Goal: Contribute content: Contribute content

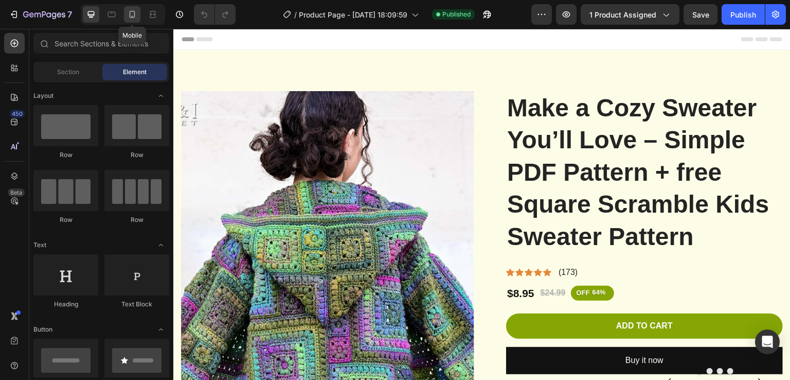
click at [136, 13] on icon at bounding box center [132, 14] width 10 height 10
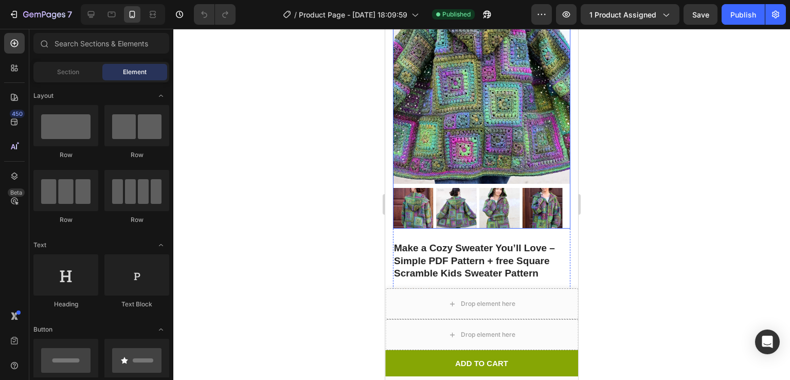
scroll to position [146, 0]
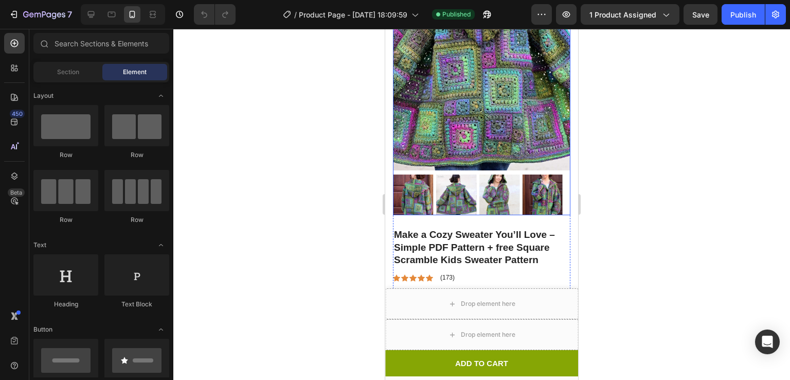
click at [455, 186] on img at bounding box center [456, 194] width 41 height 41
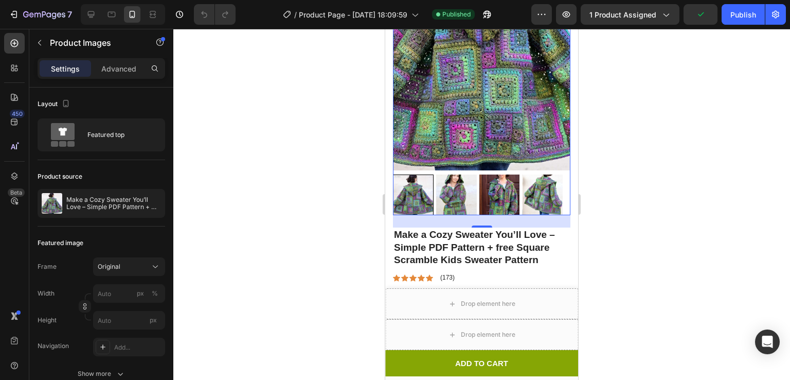
click at [462, 188] on img at bounding box center [456, 194] width 41 height 41
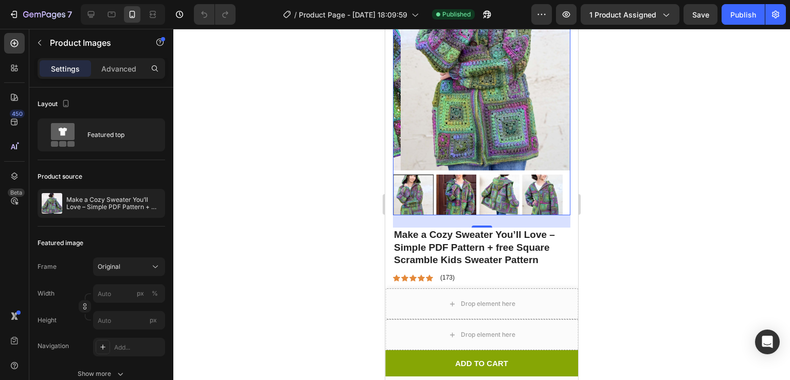
click at [495, 191] on img at bounding box center [499, 194] width 41 height 41
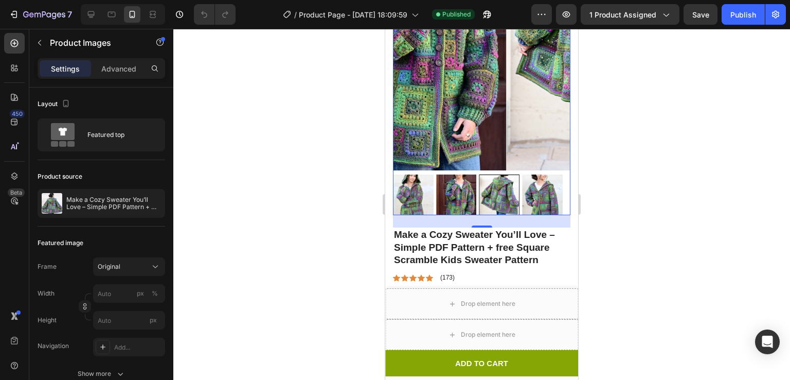
click at [495, 191] on div at bounding box center [481, 194] width 177 height 41
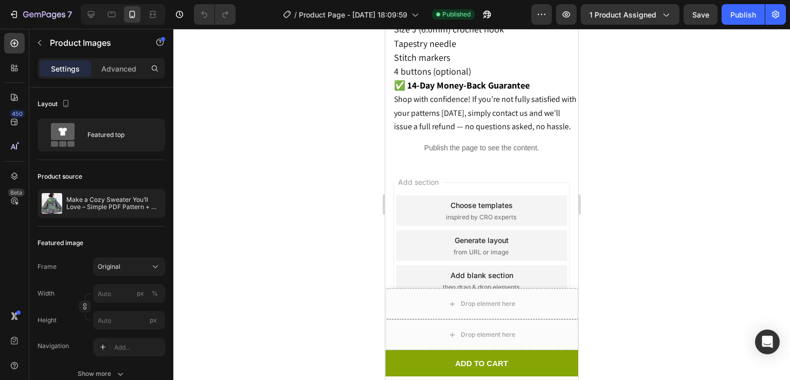
scroll to position [1973, 0]
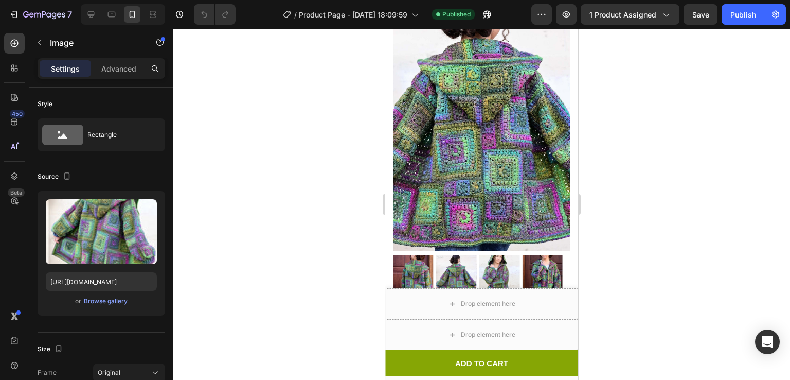
scroll to position [67, 0]
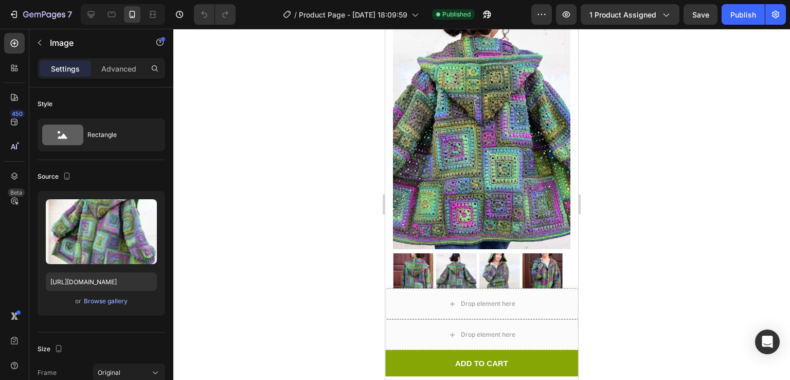
click at [487, 130] on img at bounding box center [481, 116] width 177 height 266
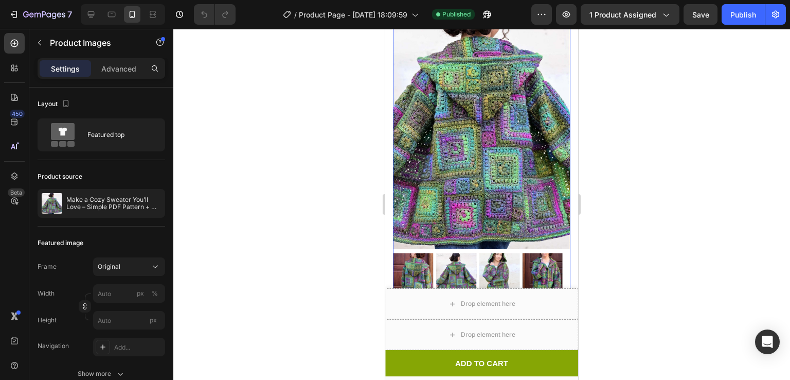
scroll to position [104, 0]
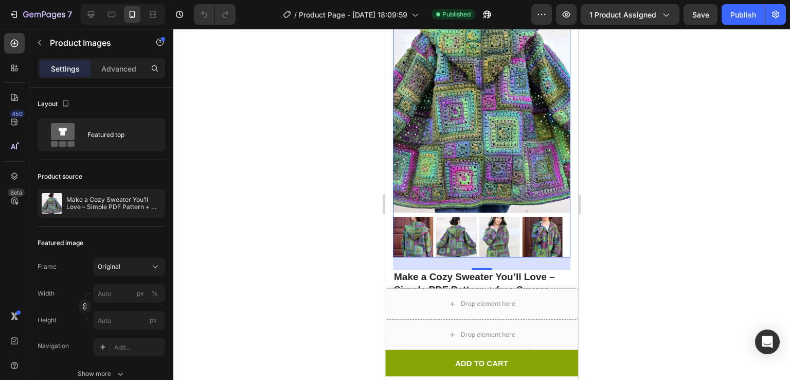
click at [555, 227] on img at bounding box center [542, 237] width 41 height 41
click at [555, 227] on div at bounding box center [481, 237] width 177 height 41
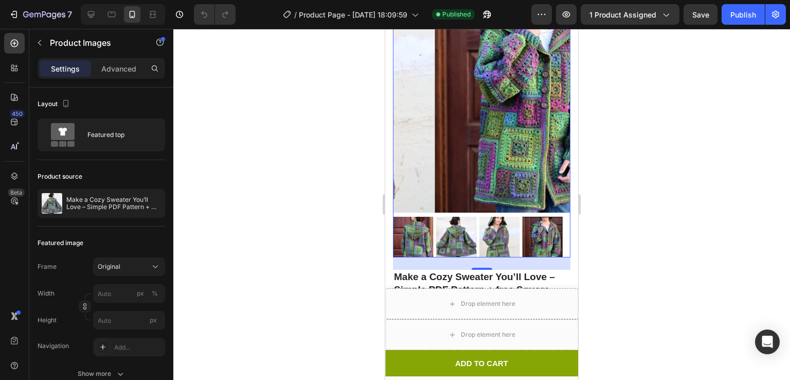
click at [555, 227] on div at bounding box center [542, 237] width 41 height 41
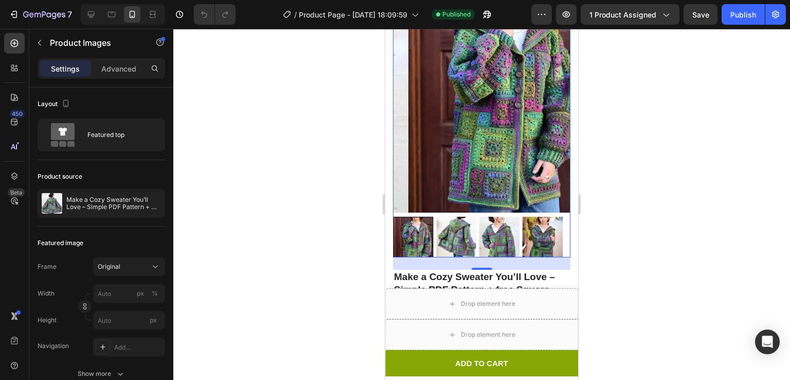
click at [498, 234] on img at bounding box center [499, 237] width 41 height 41
click at [498, 234] on div at bounding box center [481, 237] width 177 height 41
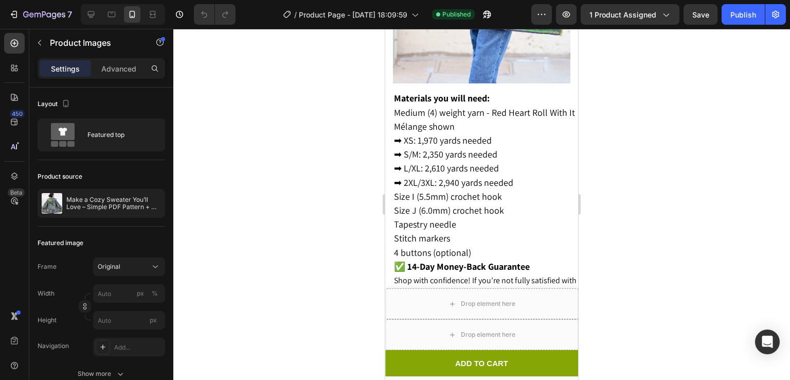
scroll to position [1983, 0]
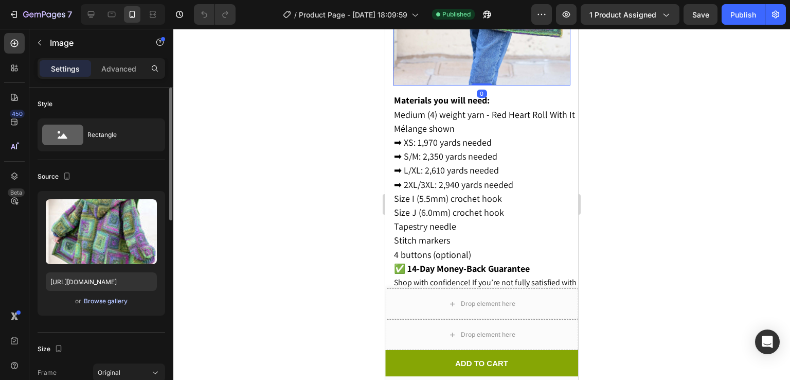
click at [103, 301] on div "Browse gallery" at bounding box center [106, 300] width 44 height 9
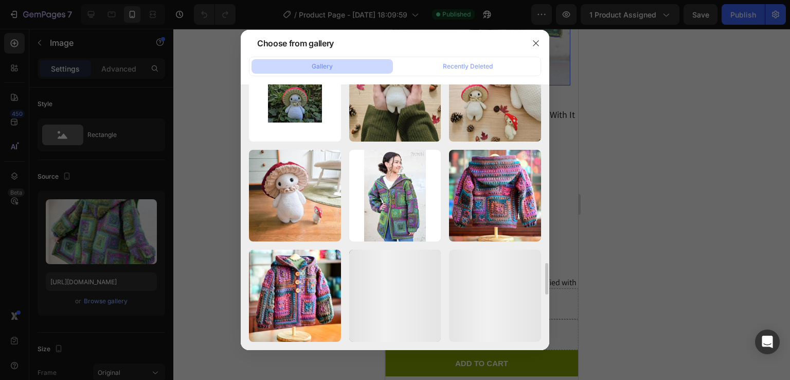
scroll to position [1452, 0]
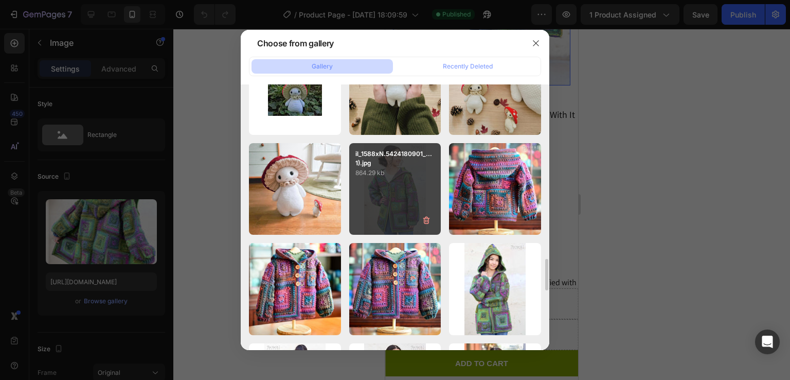
click at [411, 172] on p "864.29 kb" at bounding box center [395, 173] width 80 height 10
type input "[URL][DOMAIN_NAME]"
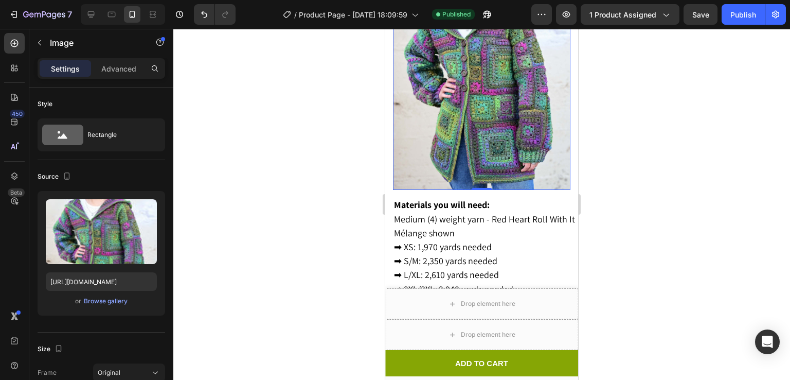
scroll to position [1878, 0]
click at [635, 194] on div at bounding box center [481, 204] width 617 height 351
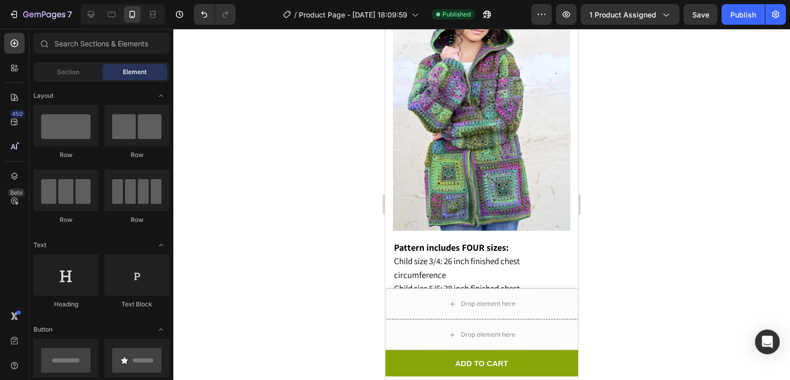
scroll to position [1010, 0]
click at [486, 146] on img at bounding box center [481, 97] width 177 height 266
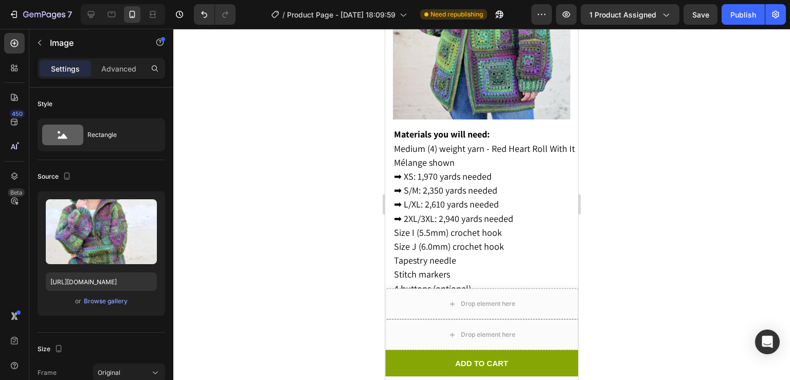
scroll to position [1953, 0]
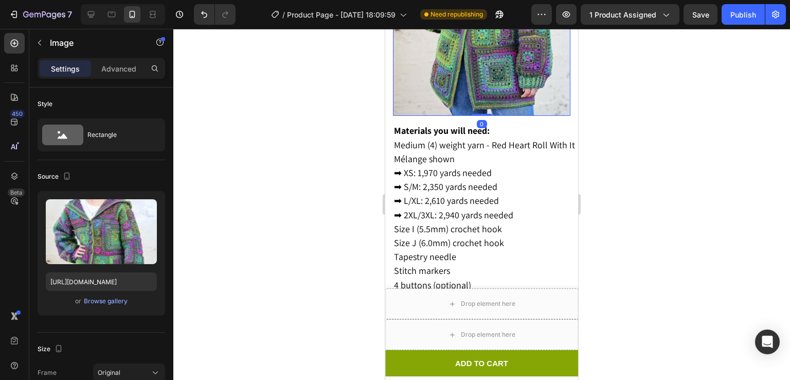
click at [100, 300] on div "Browse gallery" at bounding box center [106, 300] width 44 height 9
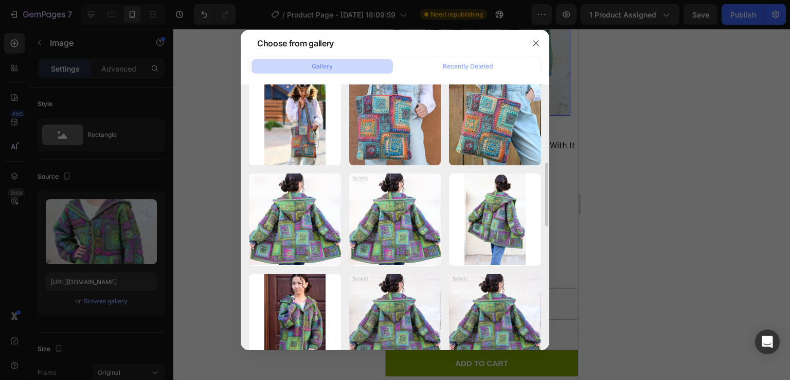
scroll to position [321, 0]
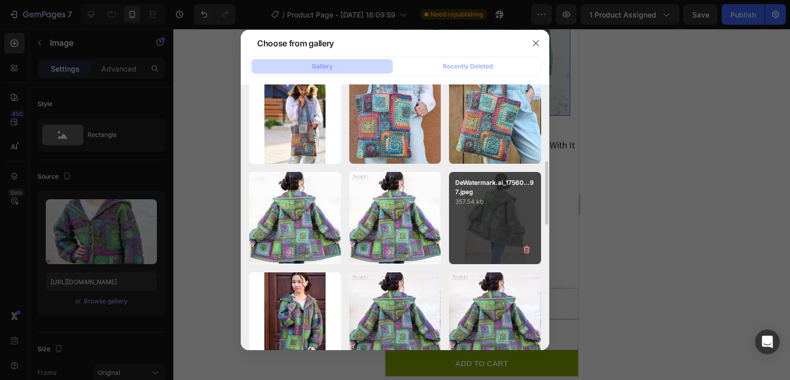
click at [505, 241] on div "DeWatermark.ai_17560...97.jpeg 357.54 kb" at bounding box center [495, 218] width 92 height 92
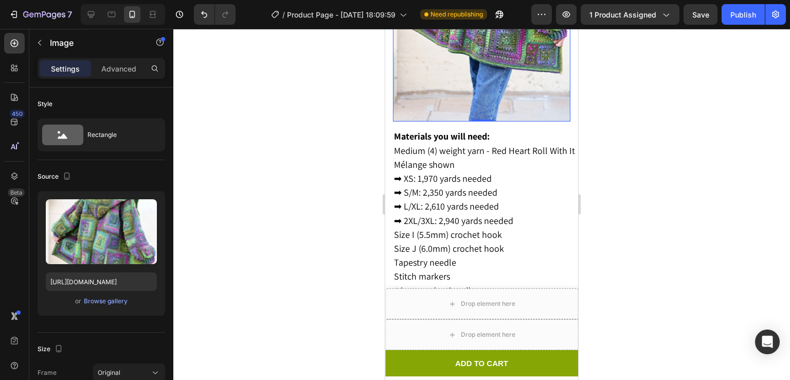
scroll to position [1946, 0]
click at [202, 7] on button "Undo/Redo" at bounding box center [204, 14] width 21 height 21
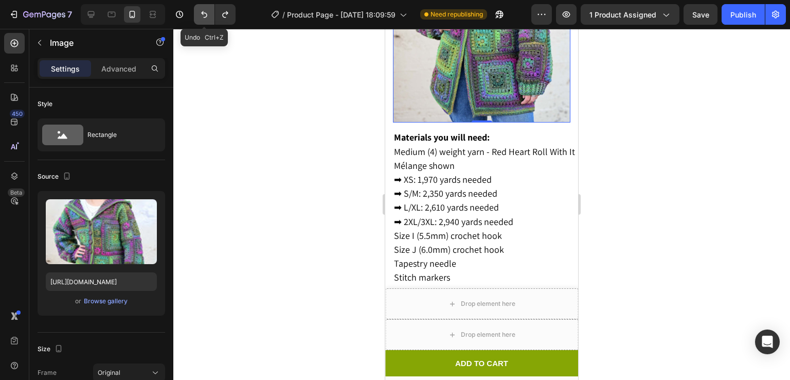
click at [202, 7] on button "Undo/Redo" at bounding box center [204, 14] width 21 height 21
type input "[URL][DOMAIN_NAME]"
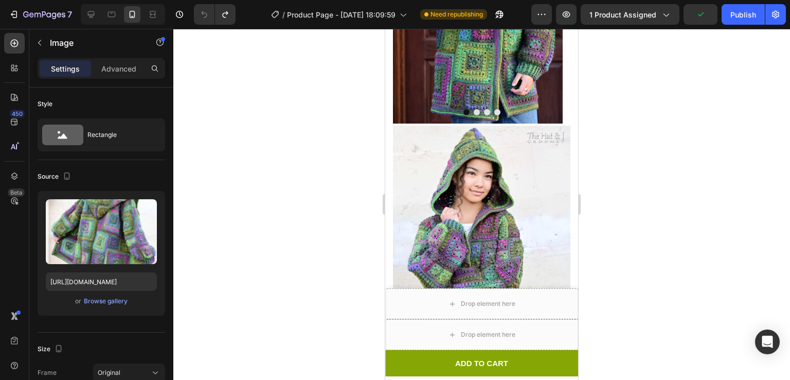
scroll to position [849, 0]
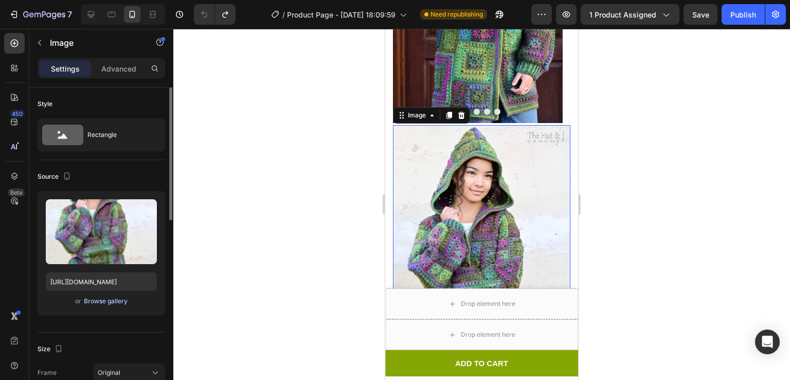
click at [102, 305] on div "Browse gallery" at bounding box center [106, 300] width 44 height 9
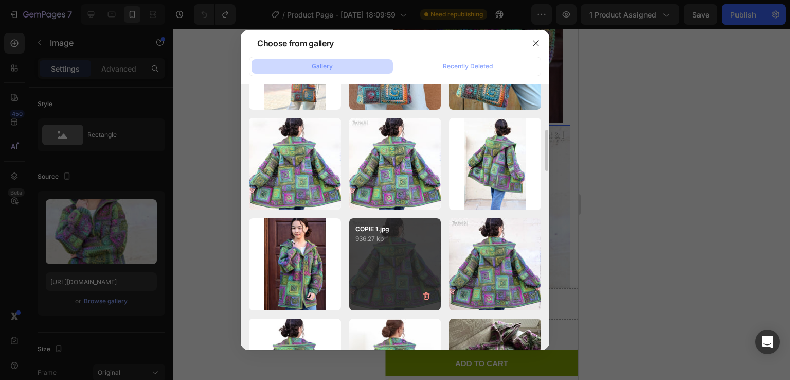
scroll to position [364, 0]
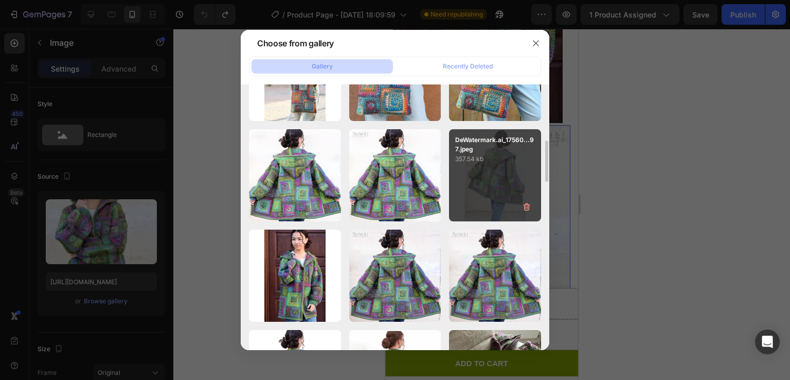
click at [465, 190] on div "DeWatermark.ai_17560...97.jpeg 357.54 kb" at bounding box center [495, 175] width 92 height 92
type input "[URL][DOMAIN_NAME]"
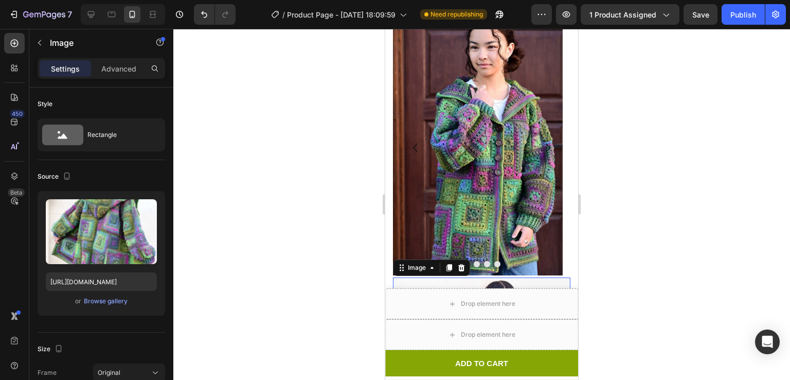
scroll to position [667, 0]
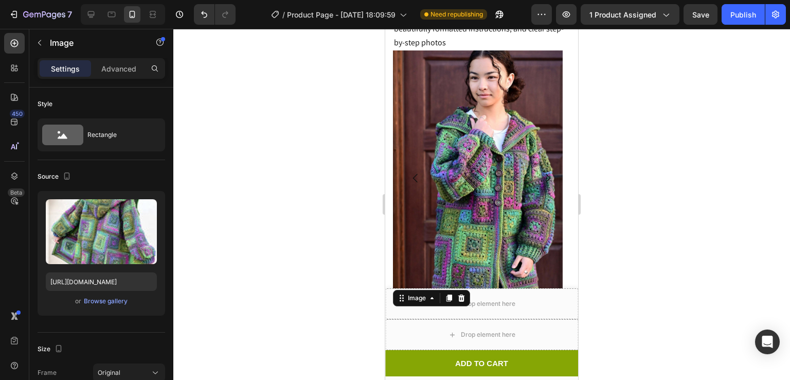
click at [627, 239] on div at bounding box center [481, 204] width 617 height 351
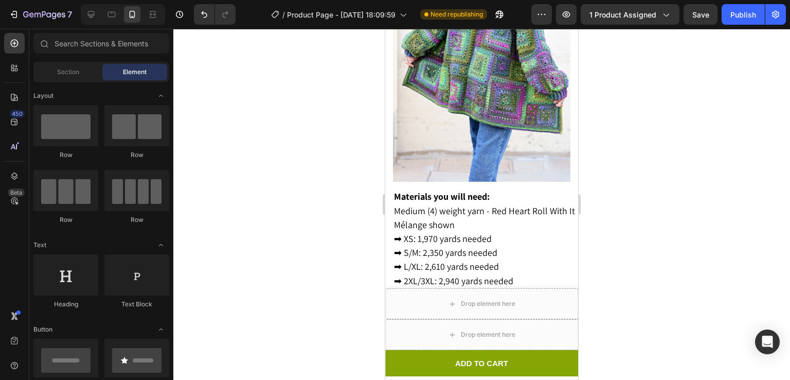
scroll to position [1935, 0]
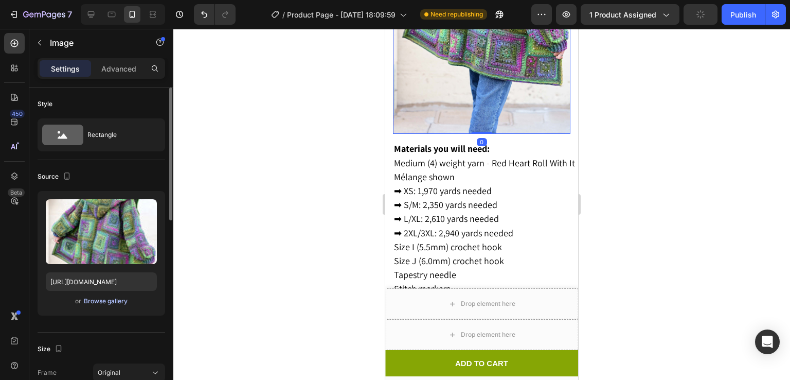
click at [108, 297] on div "Browse gallery" at bounding box center [106, 300] width 44 height 9
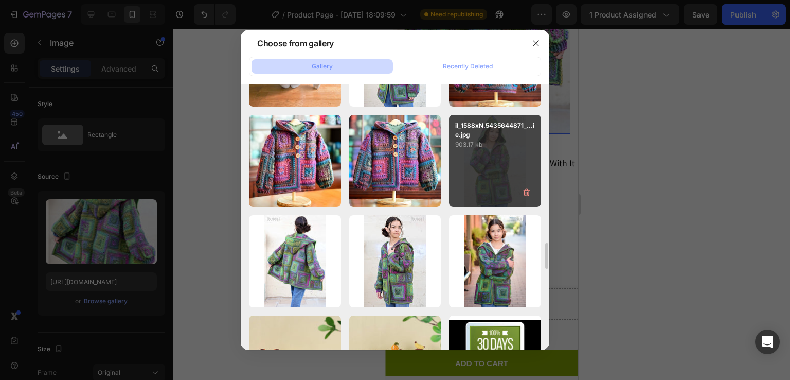
scroll to position [1583, 0]
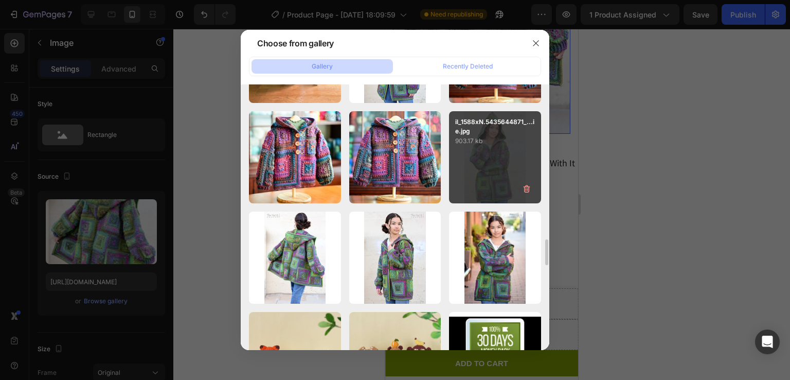
click at [516, 168] on div "il_1588xN.5435644871_...ie.jpg 903.17 kb" at bounding box center [495, 157] width 92 height 92
type input "[URL][DOMAIN_NAME]"
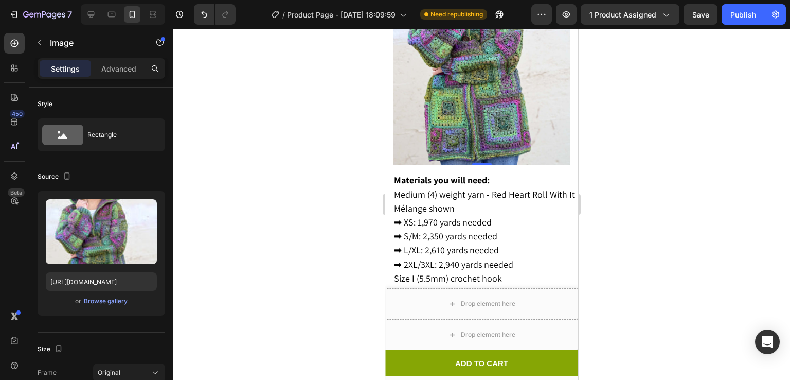
scroll to position [1897, 0]
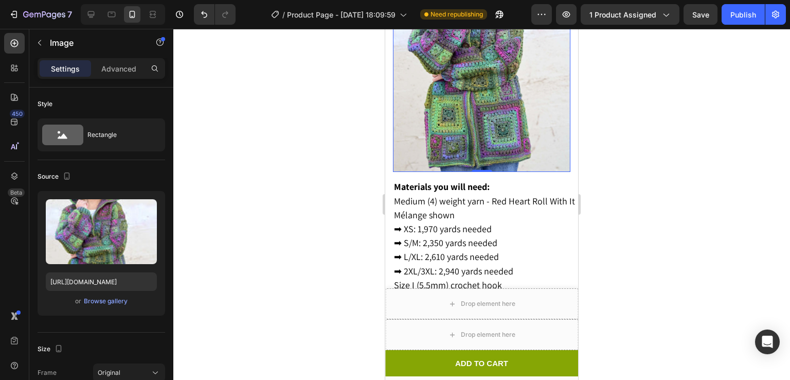
click at [679, 148] on div at bounding box center [481, 204] width 617 height 351
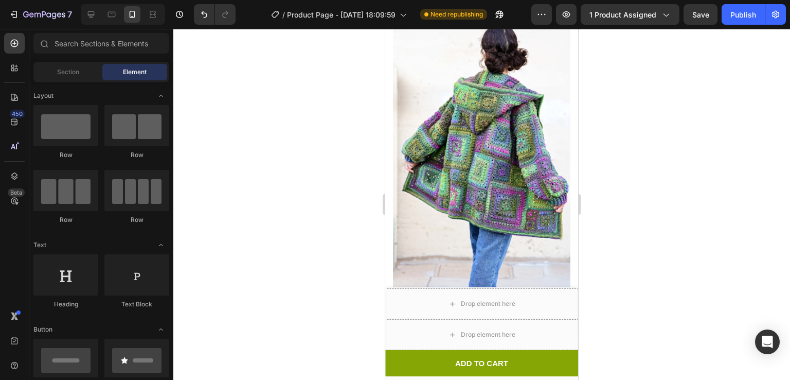
scroll to position [954, 0]
click at [447, 192] on img at bounding box center [481, 154] width 177 height 266
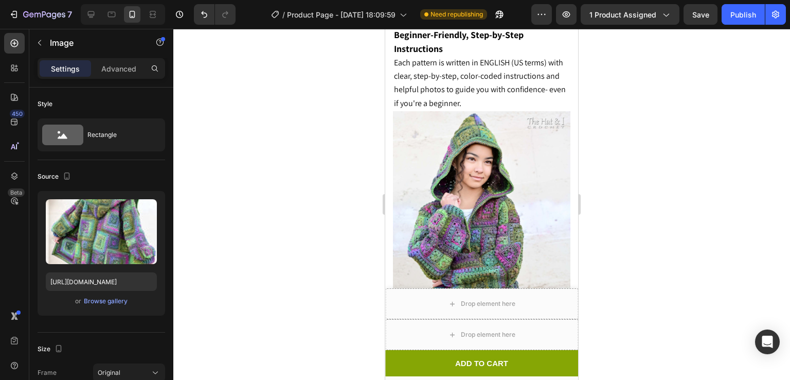
scroll to position [1700, 0]
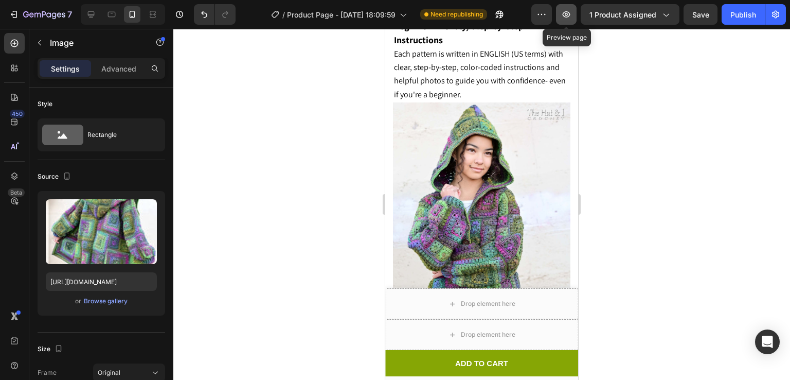
click at [572, 10] on icon "button" at bounding box center [566, 14] width 10 height 10
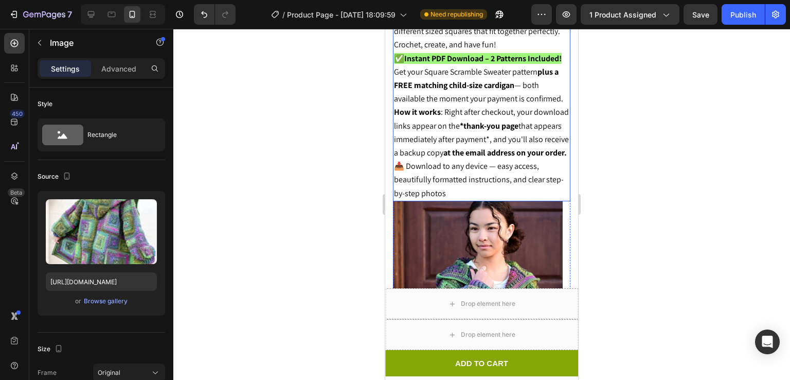
scroll to position [483, 0]
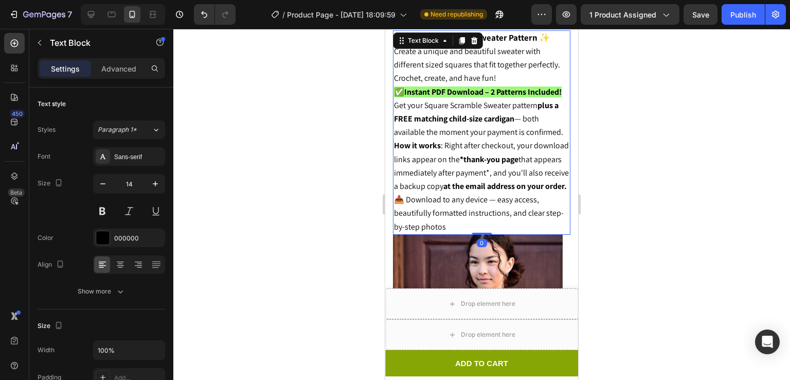
click at [506, 64] on p "✨ Crochet Cardigan Sweater Pattern ✨ Create a unique and beautiful sweater with…" at bounding box center [481, 58] width 175 height 54
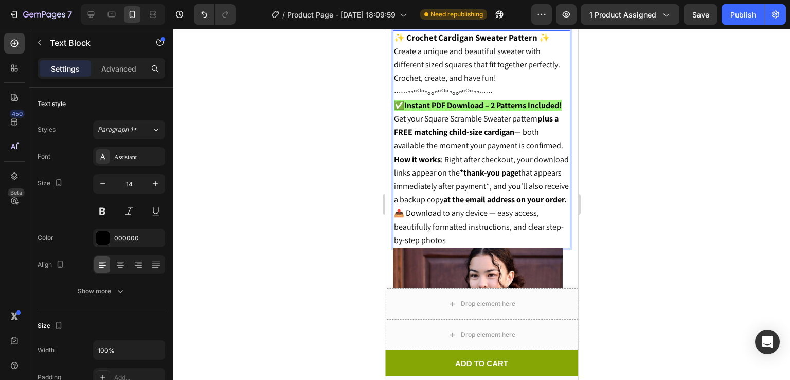
click at [675, 38] on div at bounding box center [481, 204] width 617 height 351
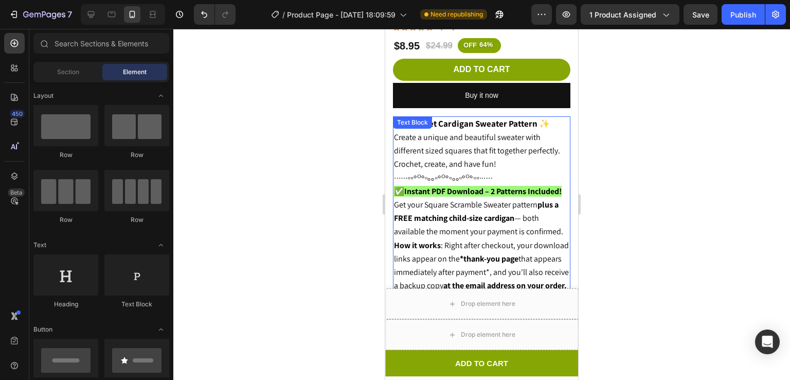
scroll to position [390, 0]
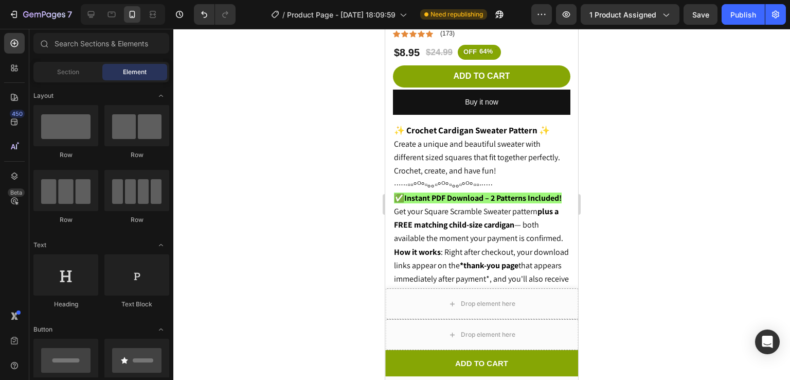
click at [636, 143] on div at bounding box center [481, 204] width 617 height 351
click at [741, 18] on div "Publish" at bounding box center [744, 14] width 26 height 11
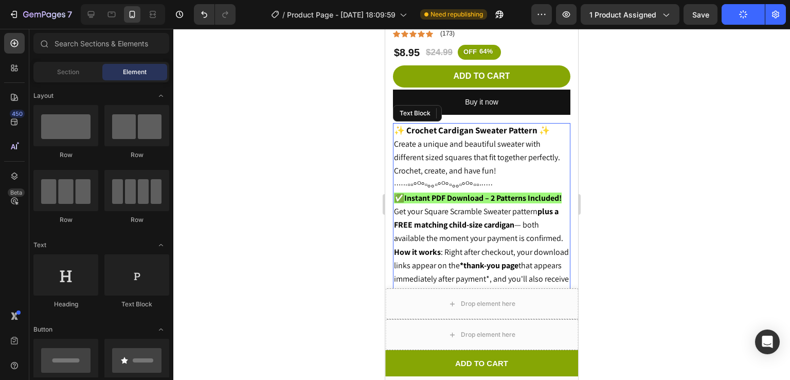
click at [503, 178] on p "∙∙∙∙∙·▫▫ᵒᴼᵒ▫ₒₒ▫ᵒᴼᵒ▫ₒₒ▫ᵒᴼᵒ▫▫·∙∙∙∙∙" at bounding box center [481, 184] width 175 height 13
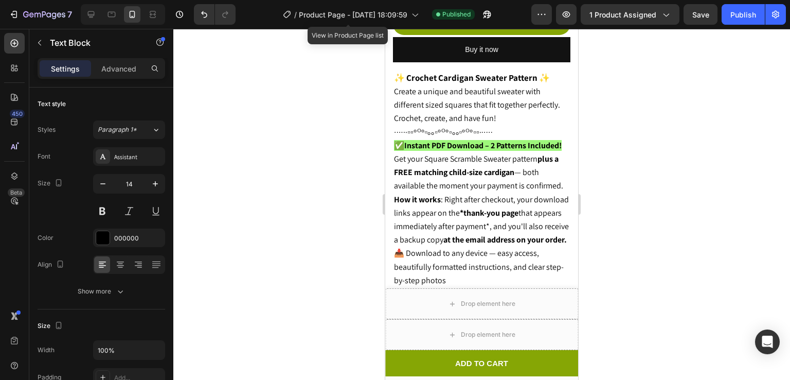
scroll to position [430, 0]
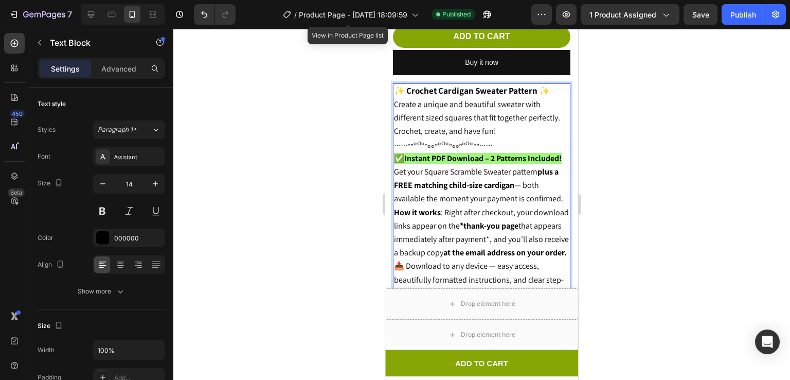
click at [487, 139] on span "∙∙∙∙∙·▫▫ᵒᴼᵒ▫ₒₒ▫ᵒᴼᵒ▫ₒₒ▫ᵒᴼᵒ▫▫·∙∙∙∙∙" at bounding box center [443, 144] width 99 height 11
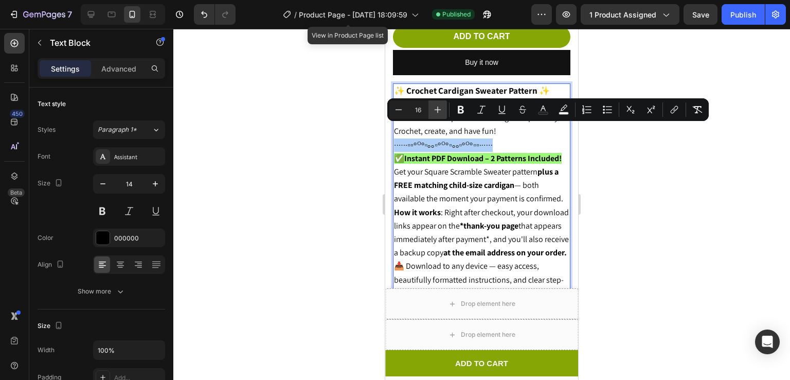
click at [438, 110] on icon "Editor contextual toolbar" at bounding box center [438, 109] width 10 height 10
type input "17"
click at [515, 138] on p "∙∙∙∙∙·▫▫ᵒᴼᵒ▫ₒₒ▫ᵒᴼᵒ▫ₒₒ▫ᵒᴼᵒ▫▫·∙∙∙∙∙" at bounding box center [481, 144] width 175 height 13
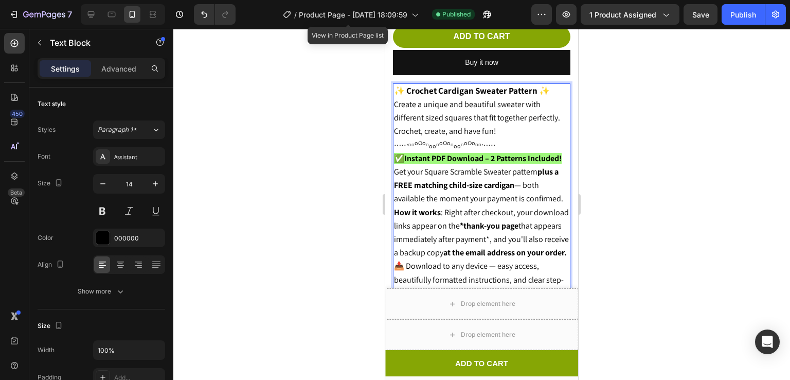
click at [602, 136] on div at bounding box center [481, 204] width 617 height 351
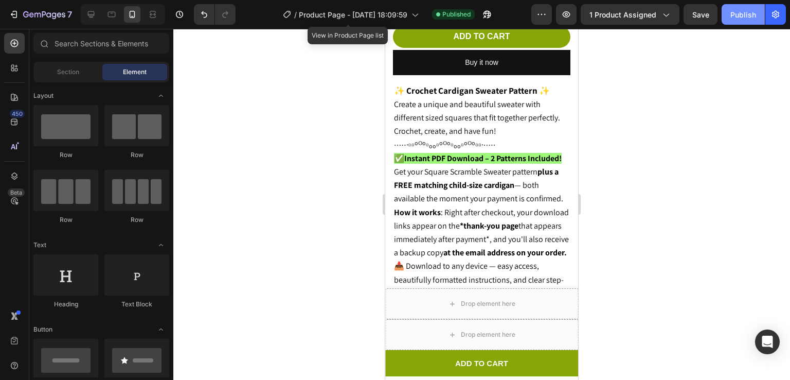
click at [730, 8] on button "Publish" at bounding box center [743, 14] width 43 height 21
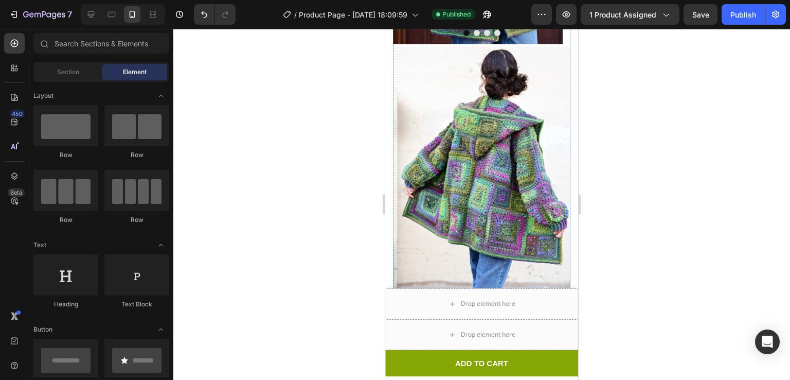
scroll to position [942, 0]
click at [472, 171] on img at bounding box center [481, 179] width 177 height 266
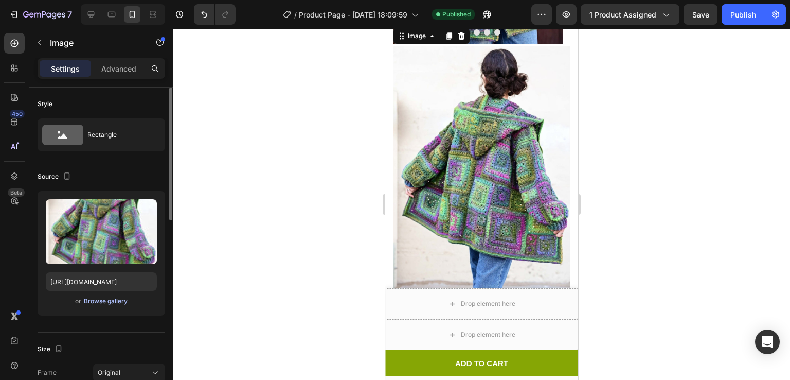
click at [106, 296] on div "Browse gallery" at bounding box center [106, 300] width 44 height 9
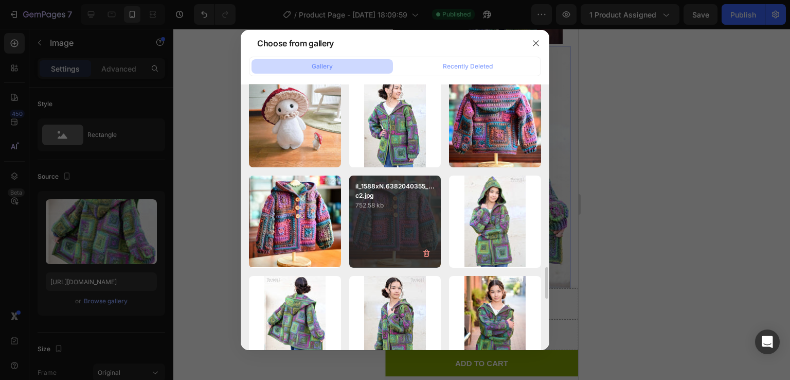
scroll to position [1520, 0]
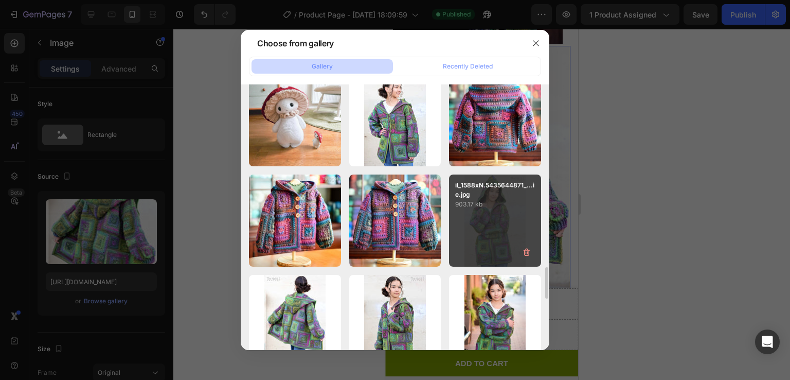
click at [491, 205] on p "903.17 kb" at bounding box center [495, 204] width 80 height 10
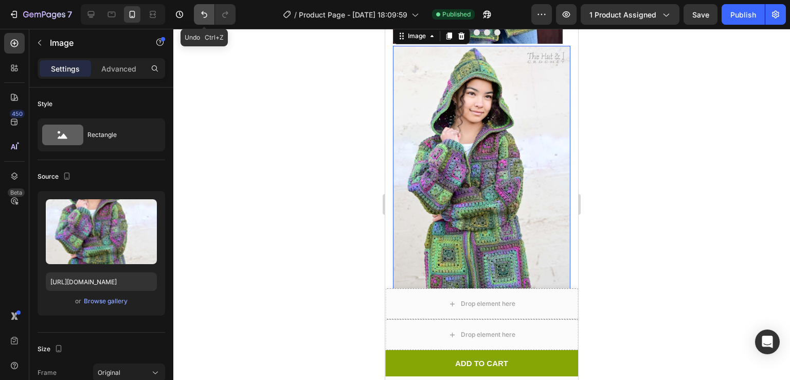
click at [201, 12] on icon "Undo/Redo" at bounding box center [204, 14] width 10 height 10
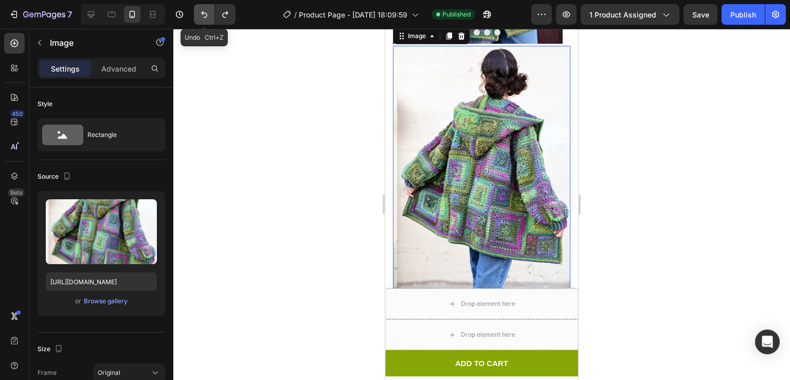
click at [201, 12] on icon "Undo/Redo" at bounding box center [204, 14] width 10 height 10
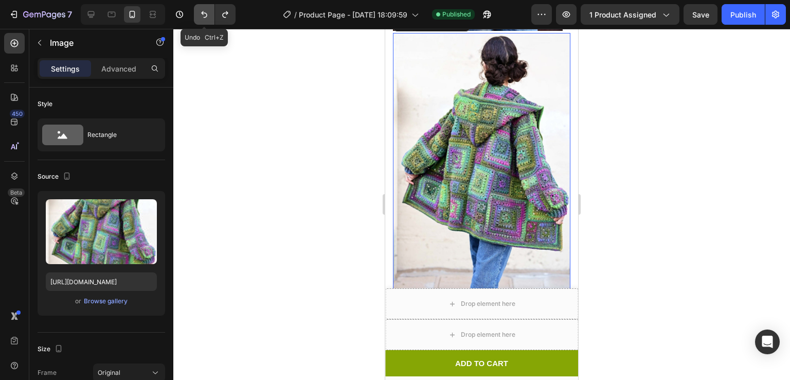
scroll to position [929, 0]
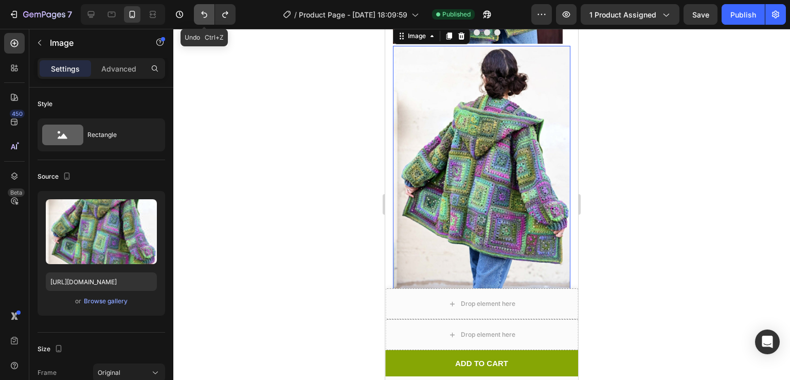
click at [201, 12] on icon "Undo/Redo" at bounding box center [204, 14] width 10 height 10
type input "[URL][DOMAIN_NAME]"
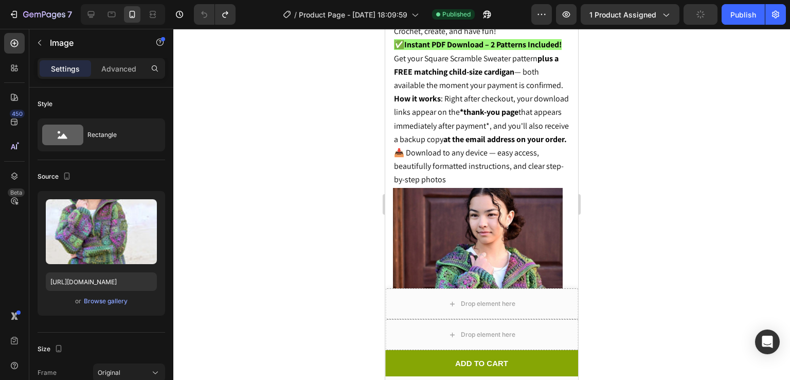
scroll to position [0, 0]
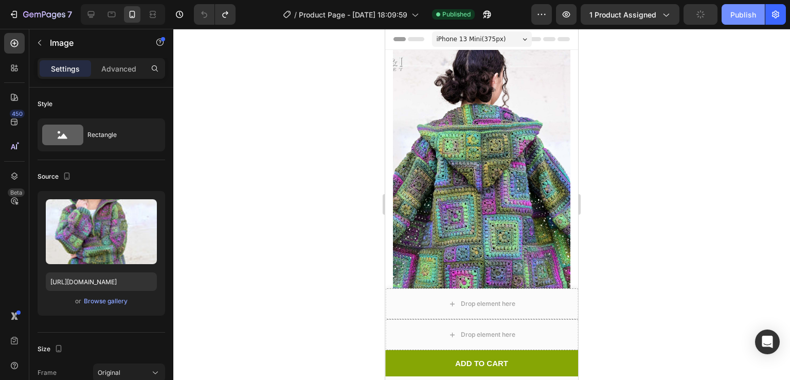
click at [737, 20] on button "Publish" at bounding box center [743, 14] width 43 height 21
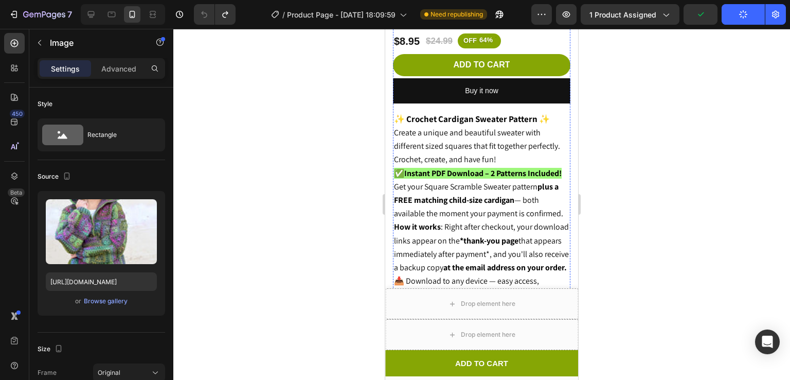
scroll to position [400, 0]
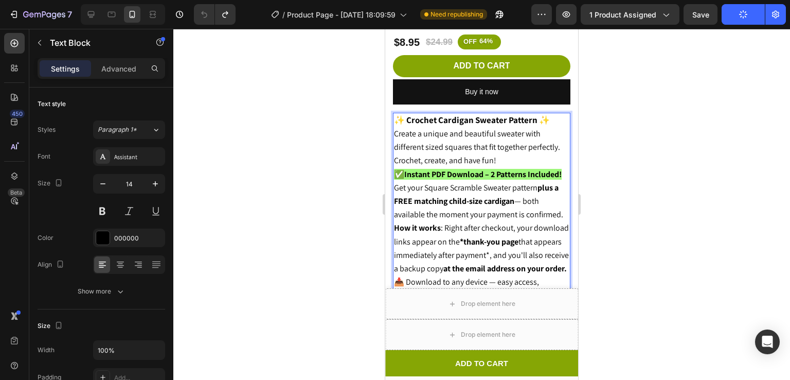
click at [498, 147] on p "✨ Crochet Cardigan Sweater Pattern ✨ Create a unique and beautiful sweater with…" at bounding box center [481, 141] width 175 height 54
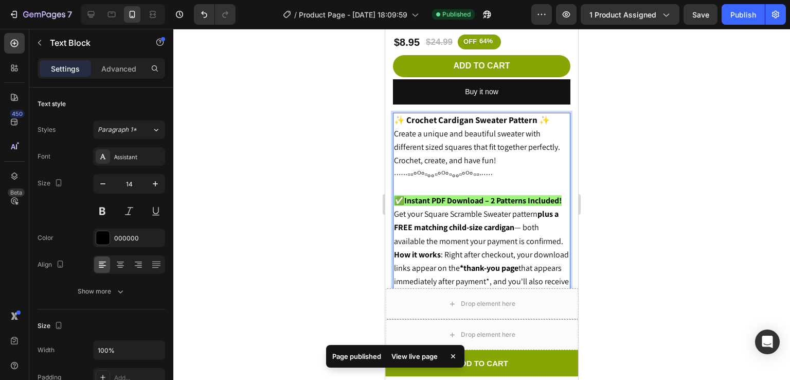
click at [496, 168] on p "∙∙∙∙∙·▫▫ᵒᴼᵒ▫ₒₒ▫ᵒᴼᵒ▫ₒₒ▫ᵒᴼᵒ▫▫·∙∙∙∙∙" at bounding box center [481, 181] width 175 height 26
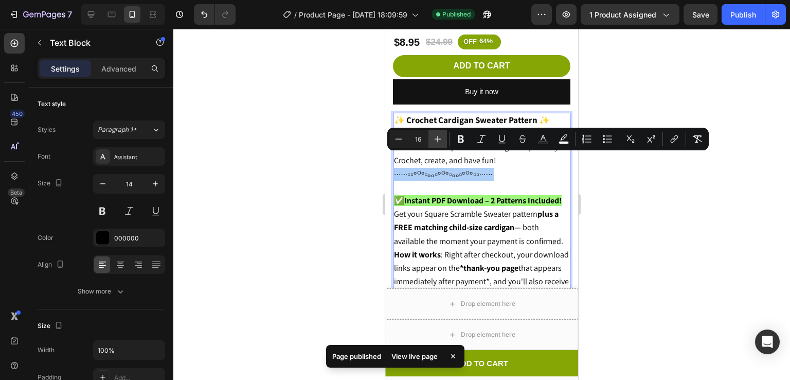
click at [433, 132] on button "Plus" at bounding box center [438, 139] width 19 height 19
type input "17"
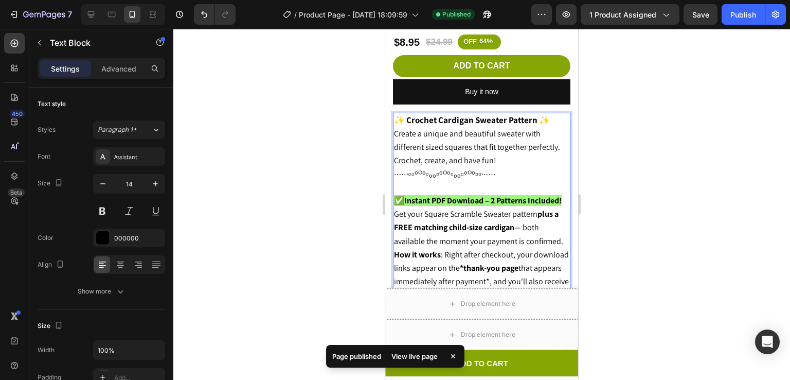
click at [393, 182] on div "✨ Crochet Cardigan Sweater Pattern ✨ Create a unique and beautiful sweater with…" at bounding box center [481, 228] width 177 height 230
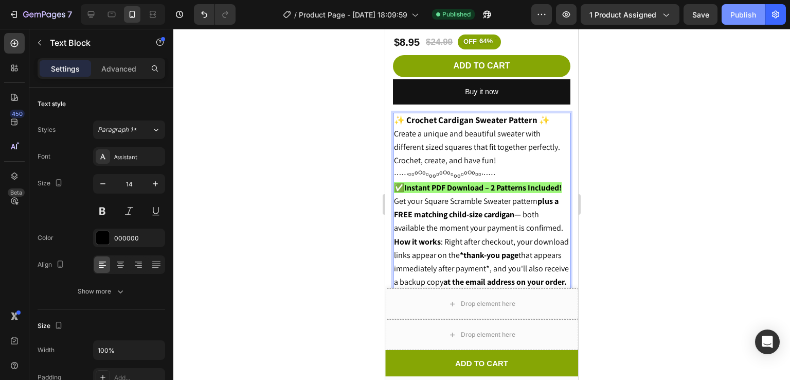
click at [737, 22] on button "Publish" at bounding box center [743, 14] width 43 height 21
